Goal: Navigation & Orientation: Find specific page/section

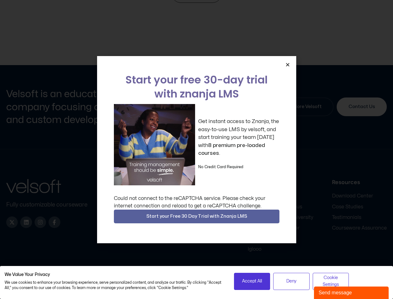
click at [196, 149] on div "Get instant access to Znanja, the easy-to-use LMS by velsoft, and start trainin…" at bounding box center [196, 144] width 165 height 81
click at [287, 64] on icon "Close" at bounding box center [287, 64] width 5 height 5
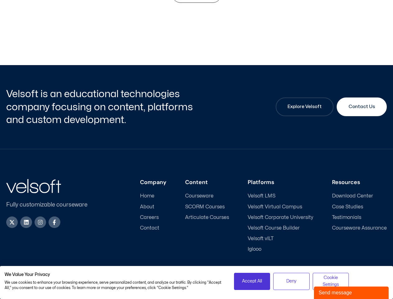
click at [197, 216] on div "Company Home About Careers Contact Content Courseware SCORM Courses Articulate …" at bounding box center [242, 215] width 289 height 73
click at [252, 281] on span "Accept All" at bounding box center [252, 280] width 20 height 7
click at [291, 296] on div "Accessibility Policy | Privacy Policy" at bounding box center [292, 298] width 190 height 4
